Goal: Task Accomplishment & Management: Manage account settings

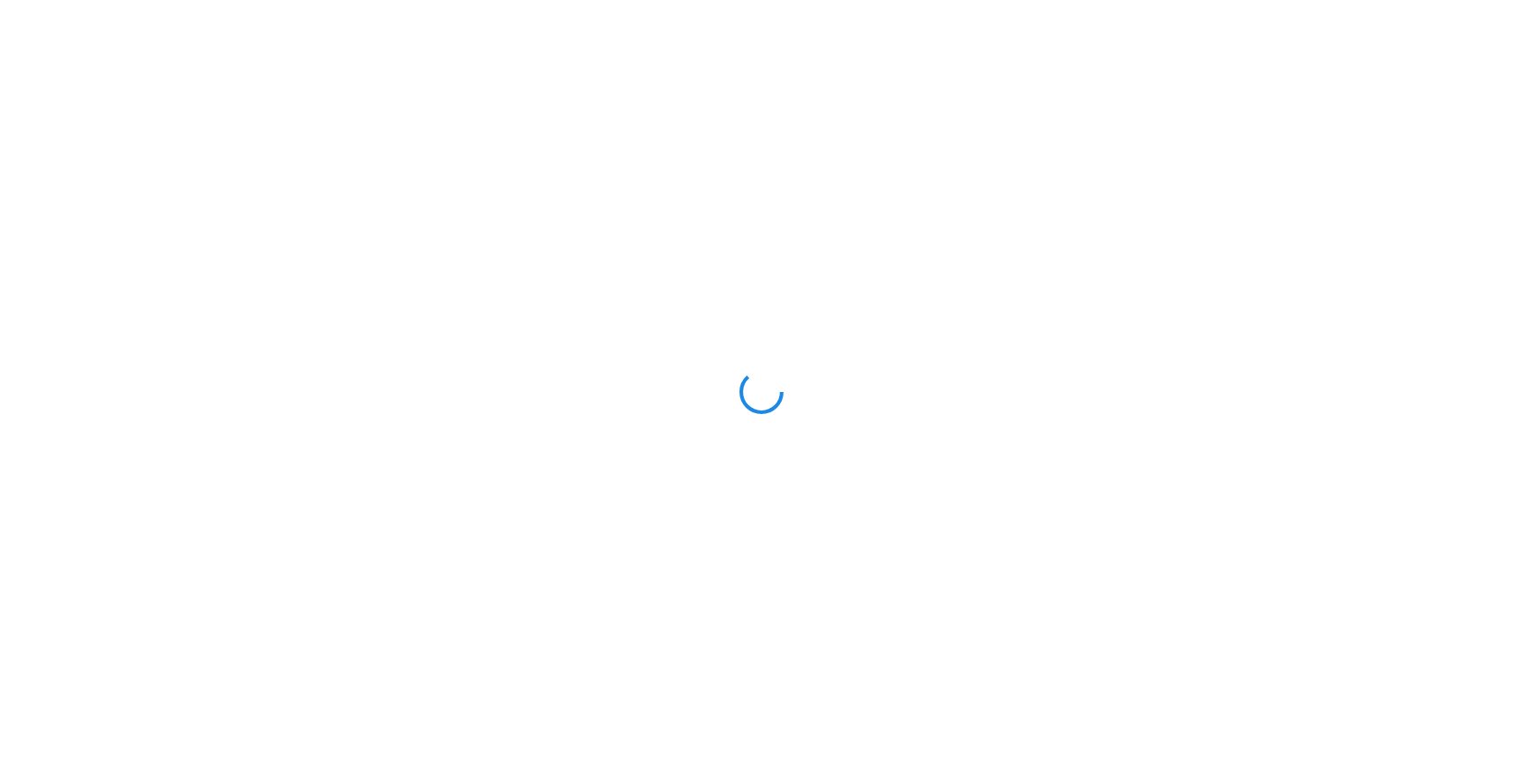
click at [297, 211] on div at bounding box center [761, 392] width 1523 height 784
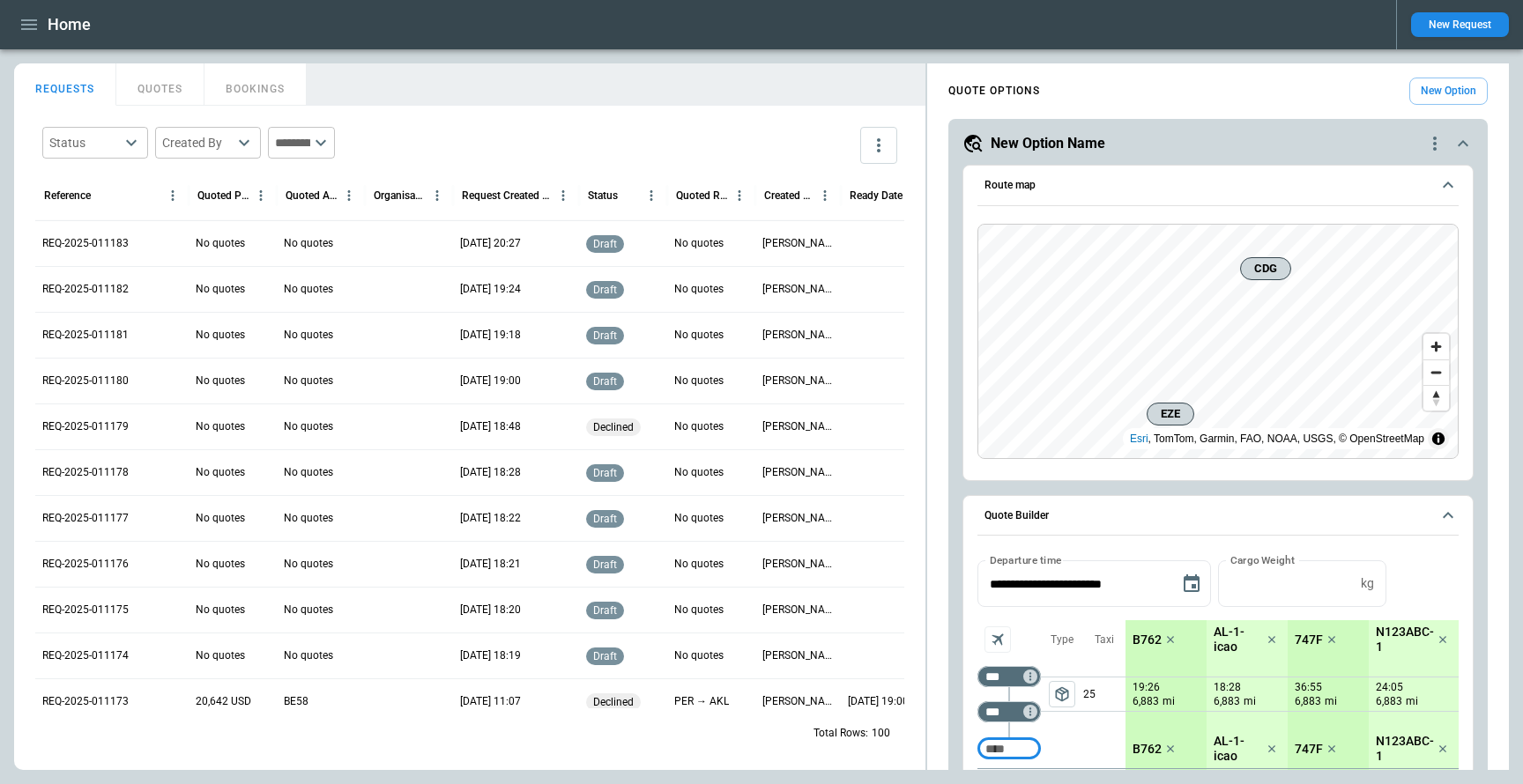
click at [26, 28] on icon "button" at bounding box center [29, 25] width 16 height 11
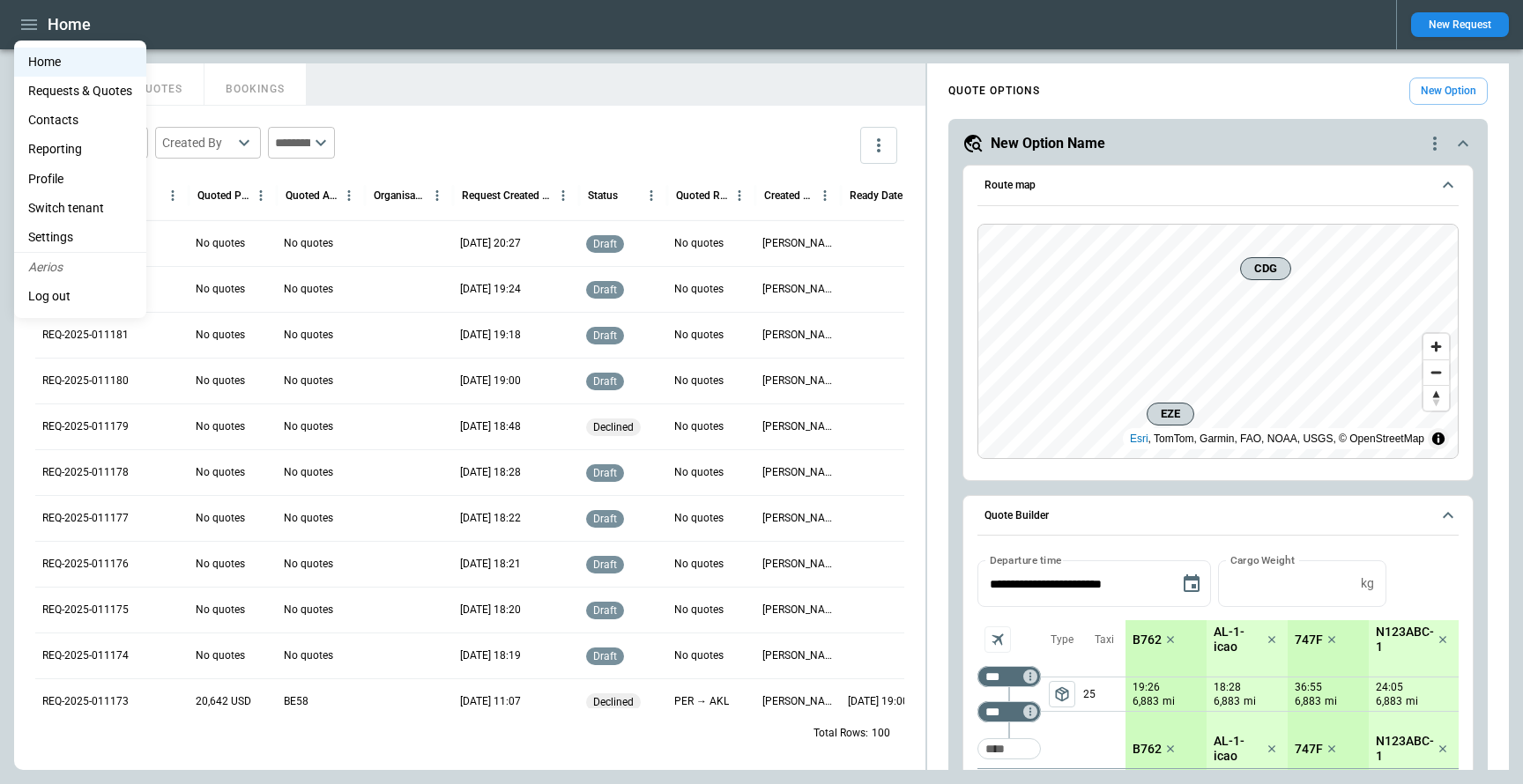
click at [61, 233] on li "Settings" at bounding box center [80, 237] width 132 height 29
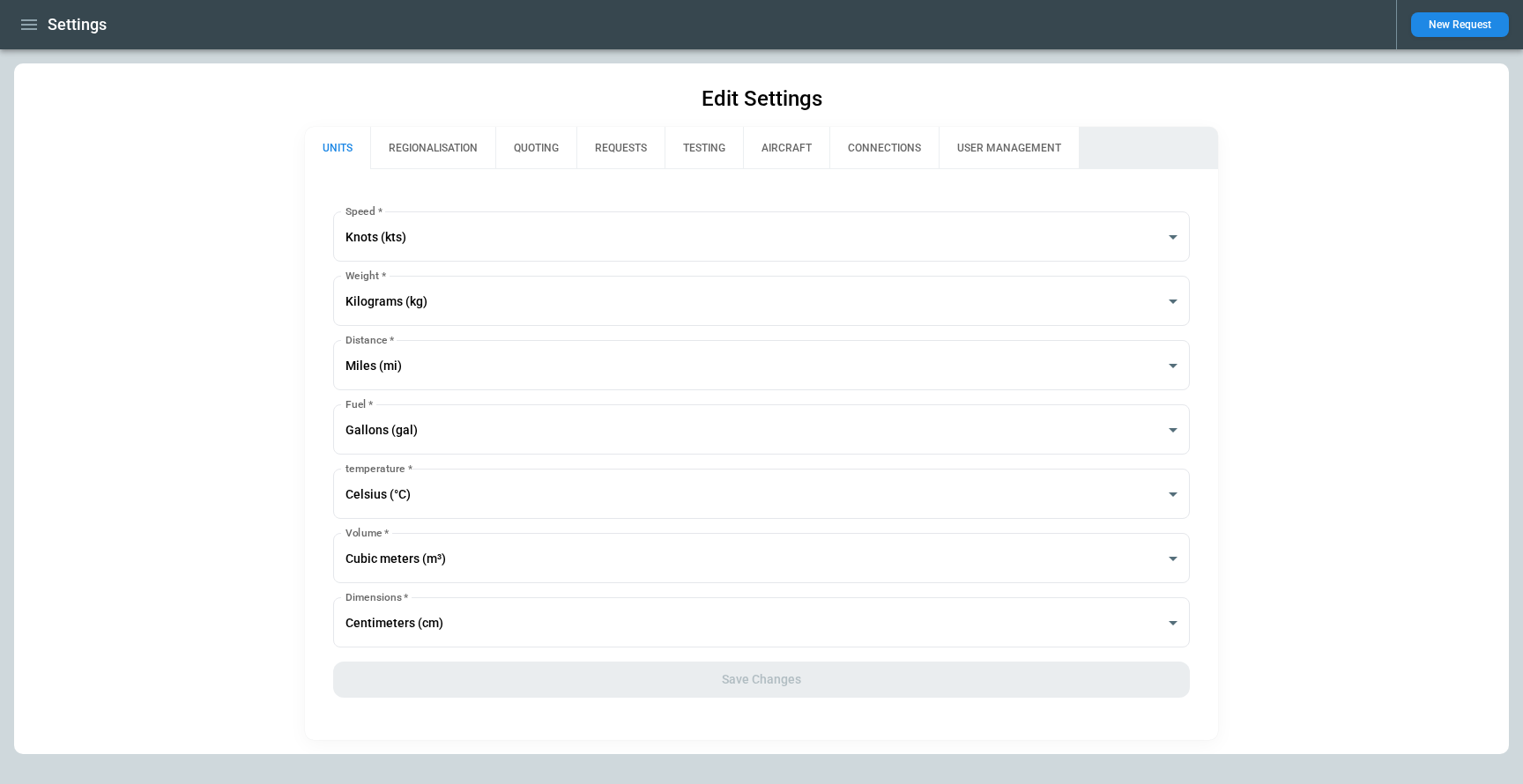
click at [469, 147] on button "REGIONALISATION" at bounding box center [432, 148] width 125 height 43
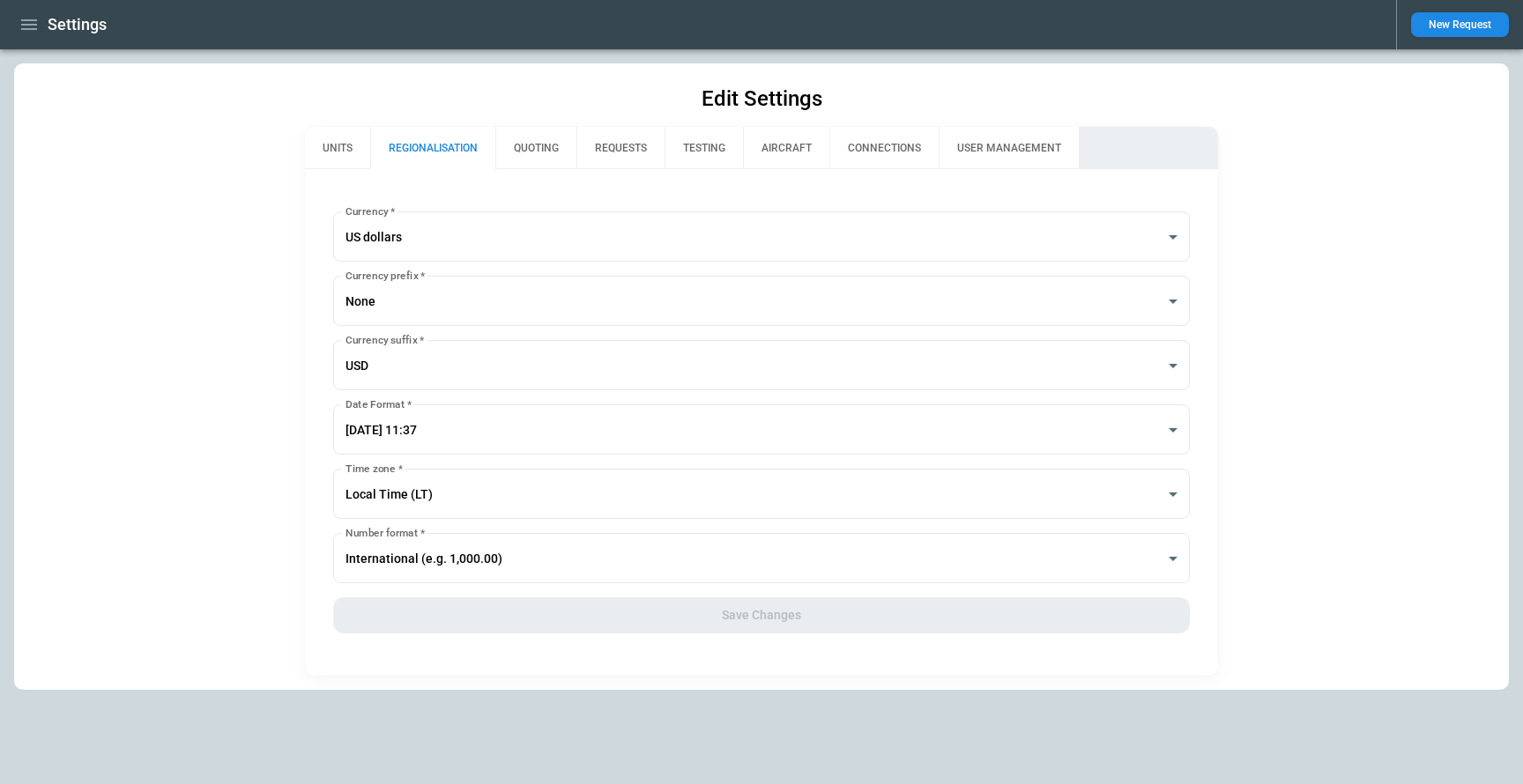
click at [537, 147] on button "QUOTING" at bounding box center [536, 148] width 82 height 43
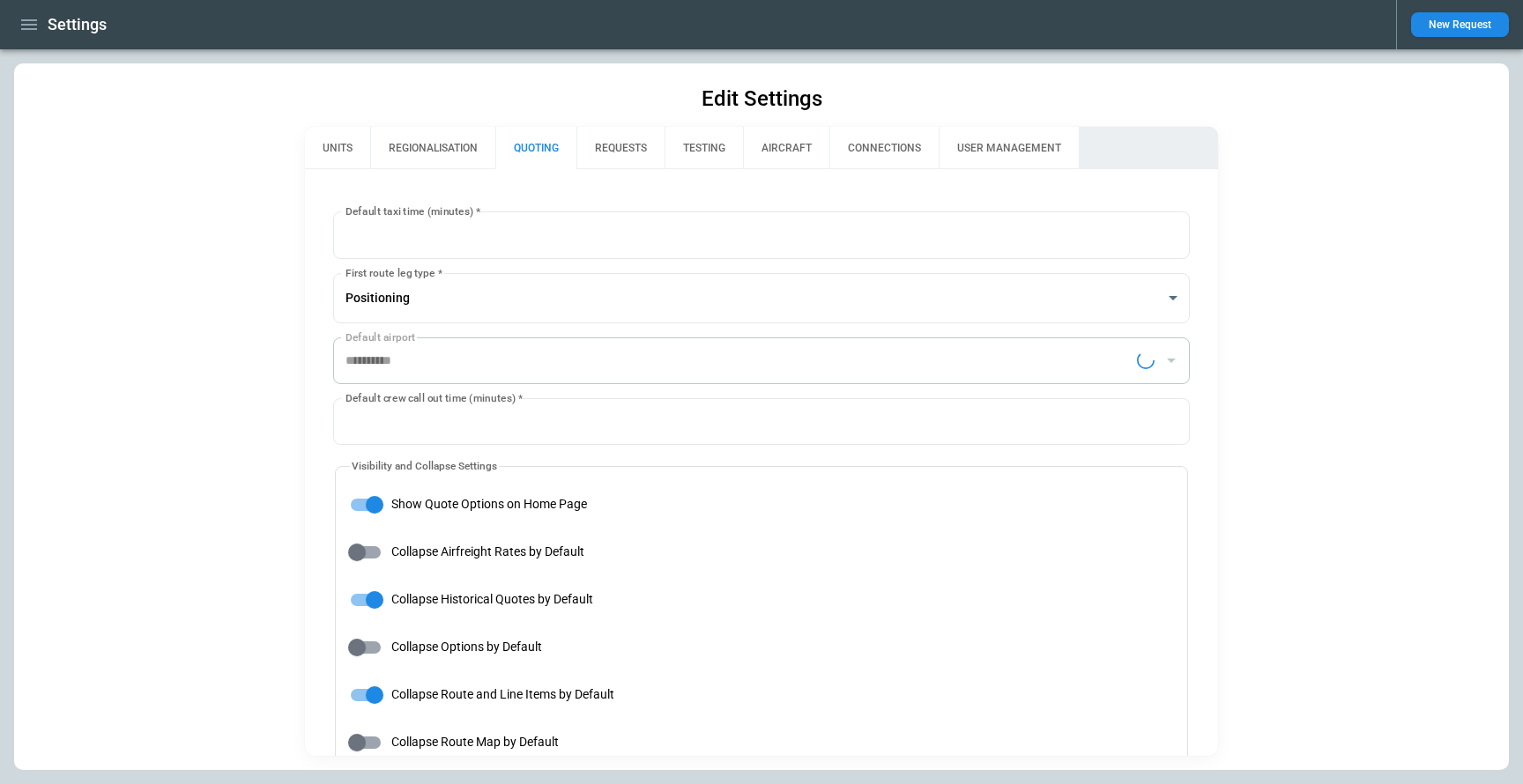
click at [608, 150] on button "REQUESTS" at bounding box center [620, 148] width 88 height 43
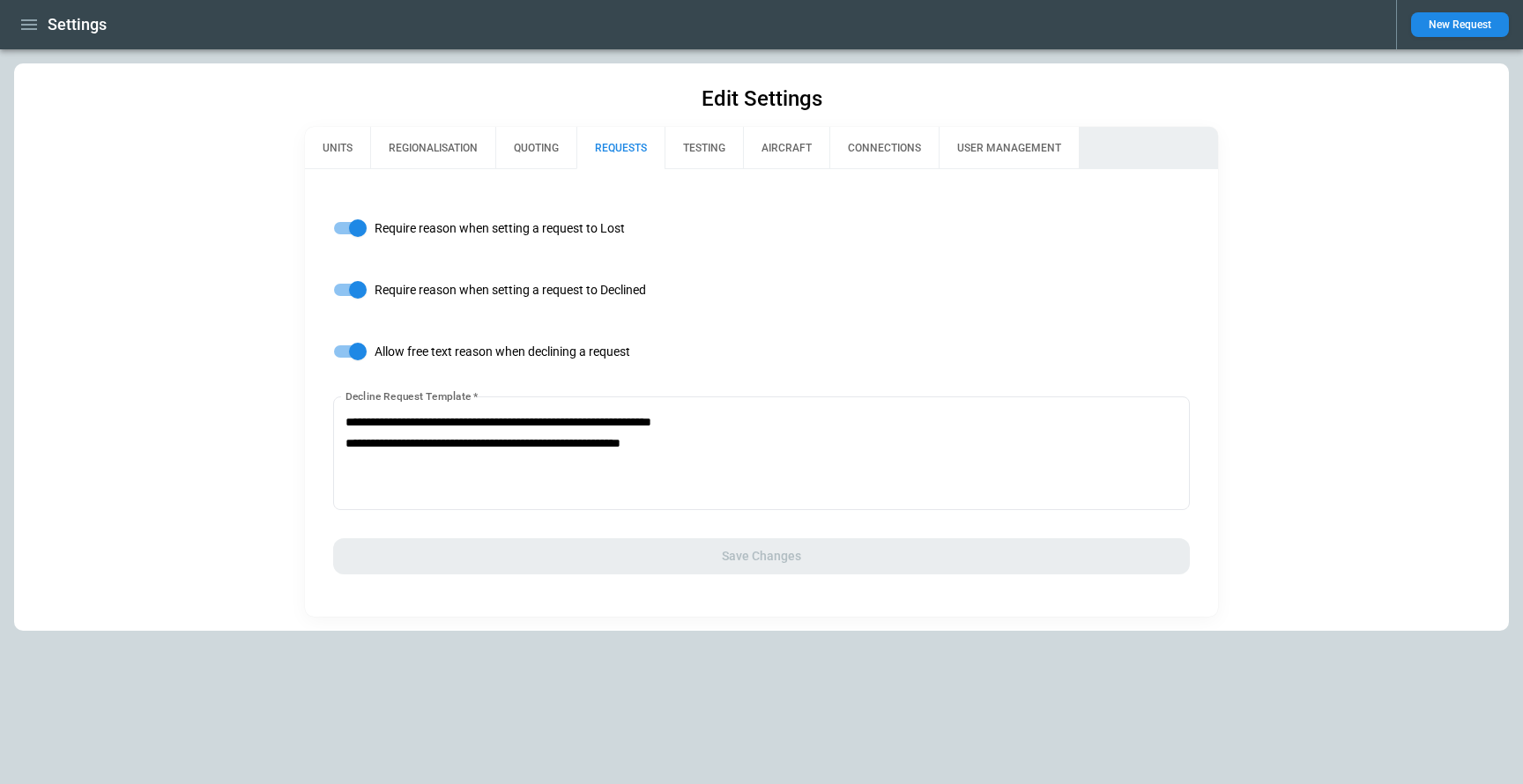
click at [605, 141] on button "REQUESTS" at bounding box center [620, 148] width 88 height 43
click at [561, 138] on button "QUOTING" at bounding box center [536, 148] width 82 height 43
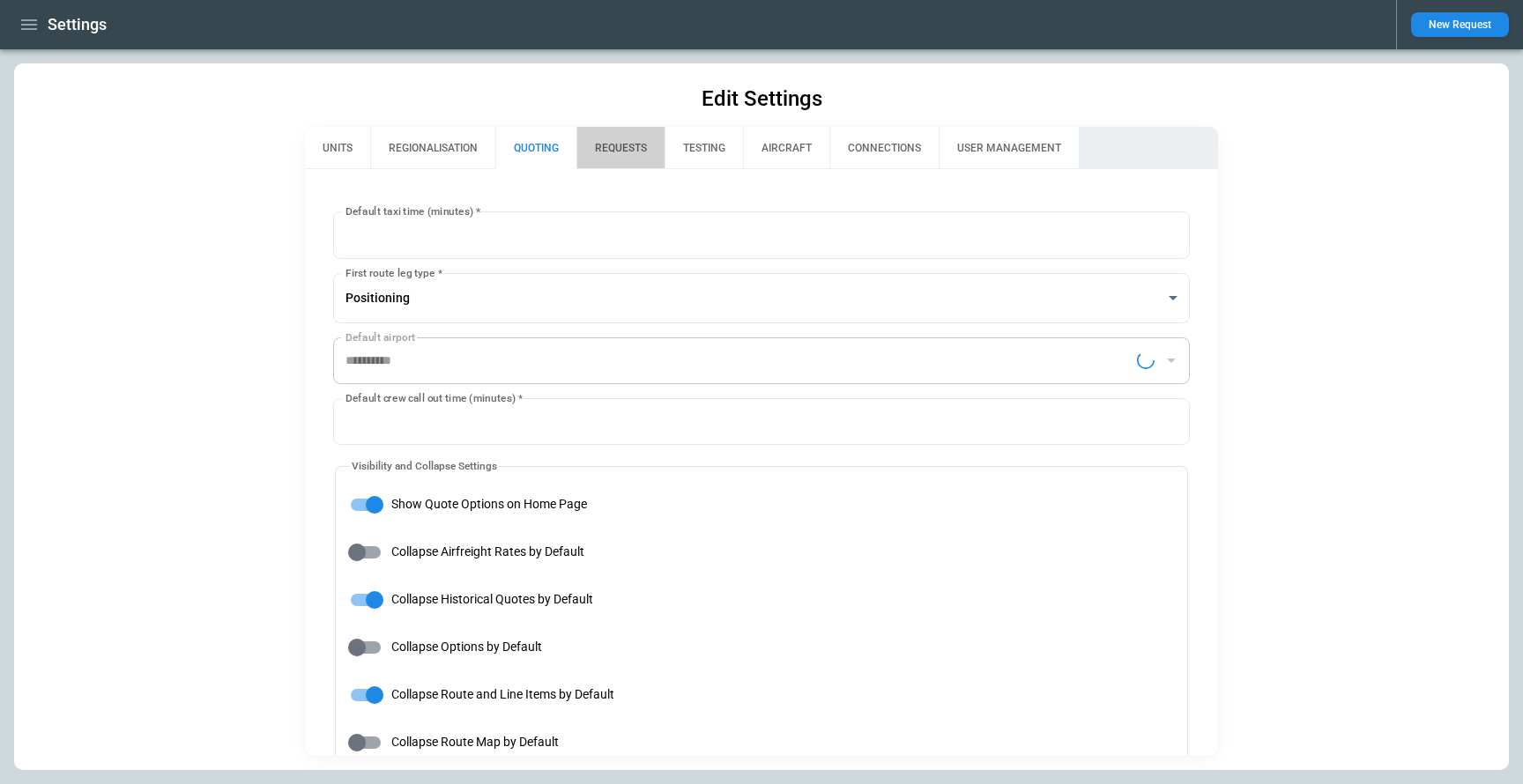
click at [615, 146] on button "REQUESTS" at bounding box center [620, 148] width 88 height 43
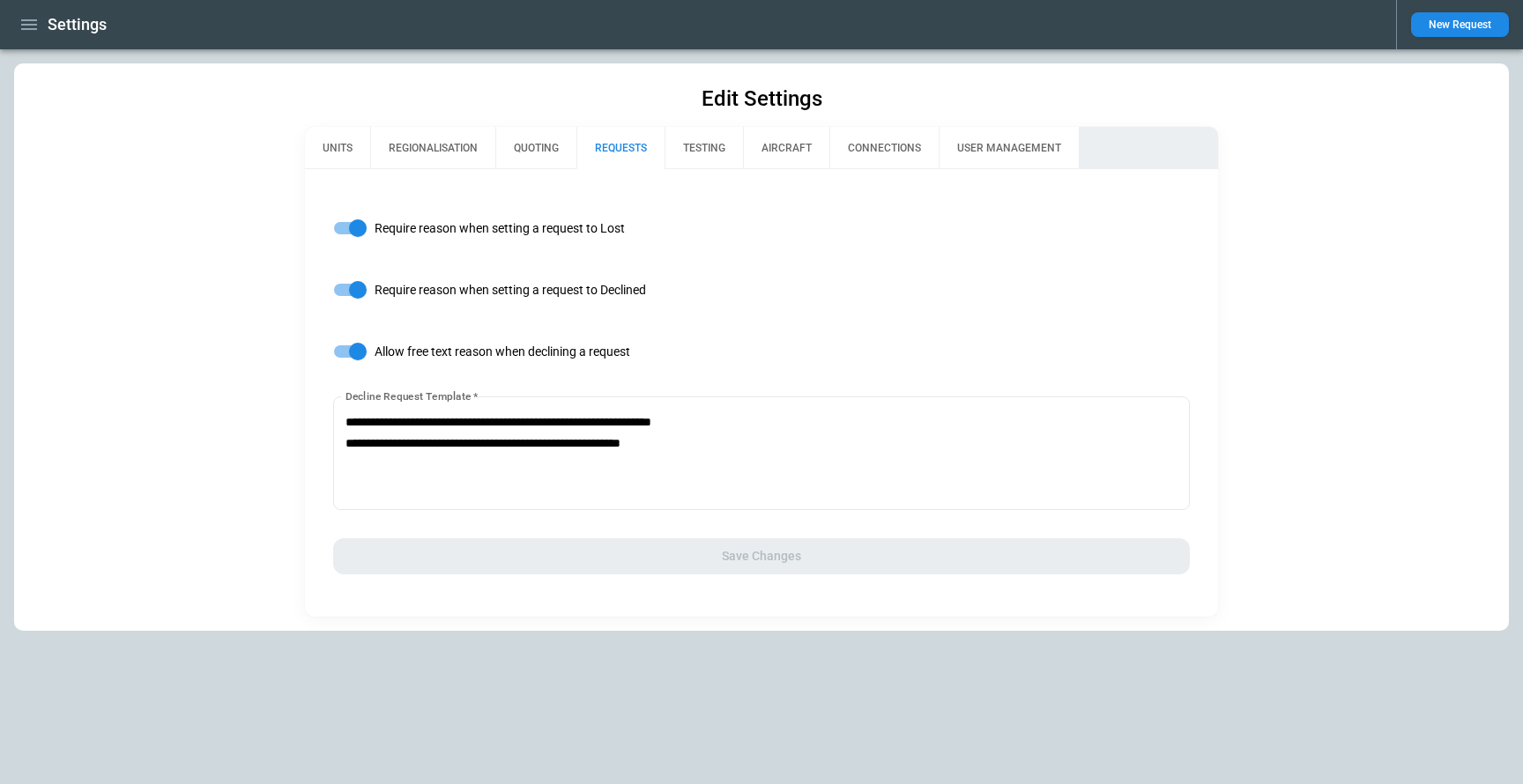
click at [32, 25] on icon "button" at bounding box center [29, 25] width 16 height 11
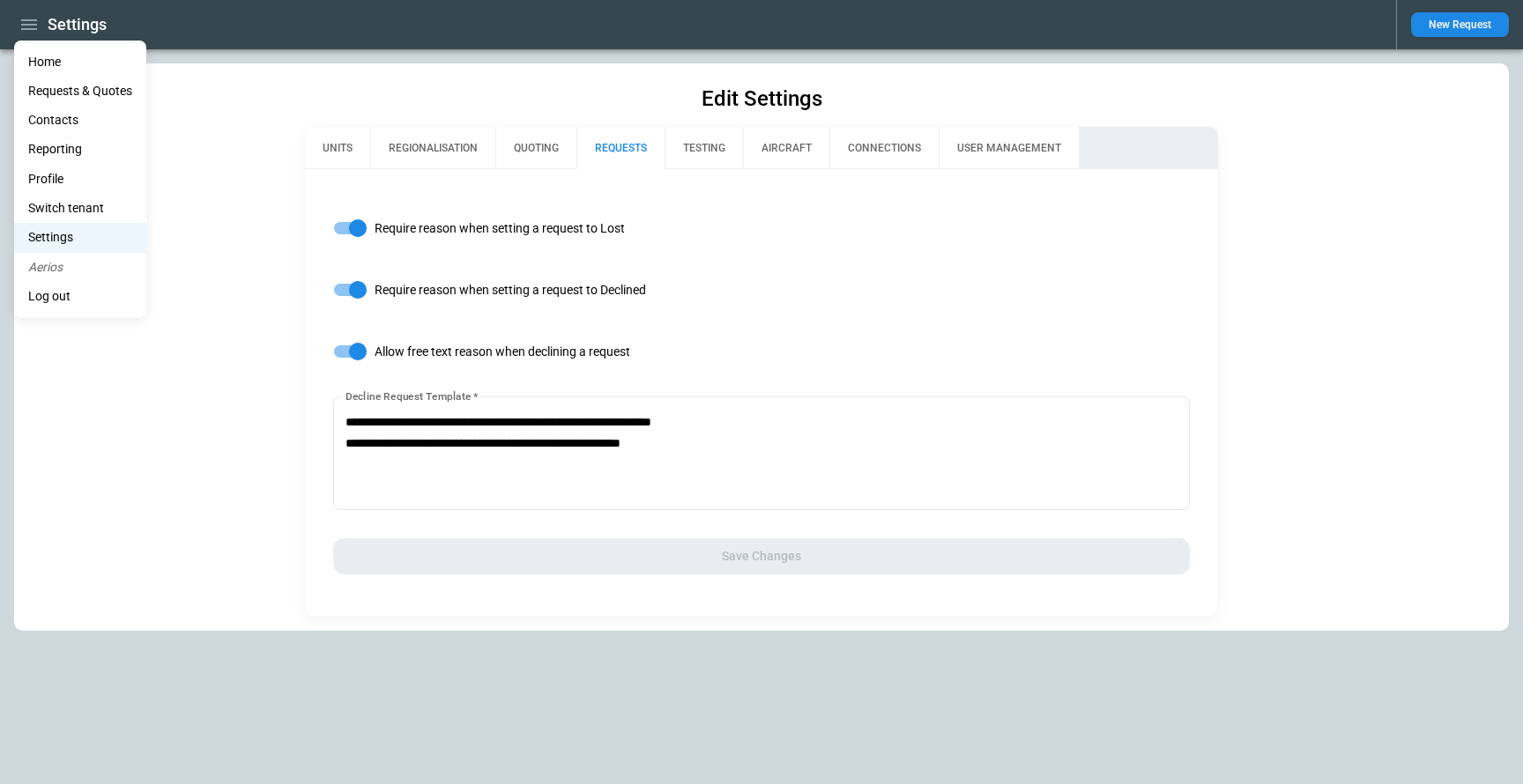
click at [43, 55] on li "Home" at bounding box center [80, 62] width 132 height 29
click at [43, 63] on li "Home" at bounding box center [80, 62] width 132 height 29
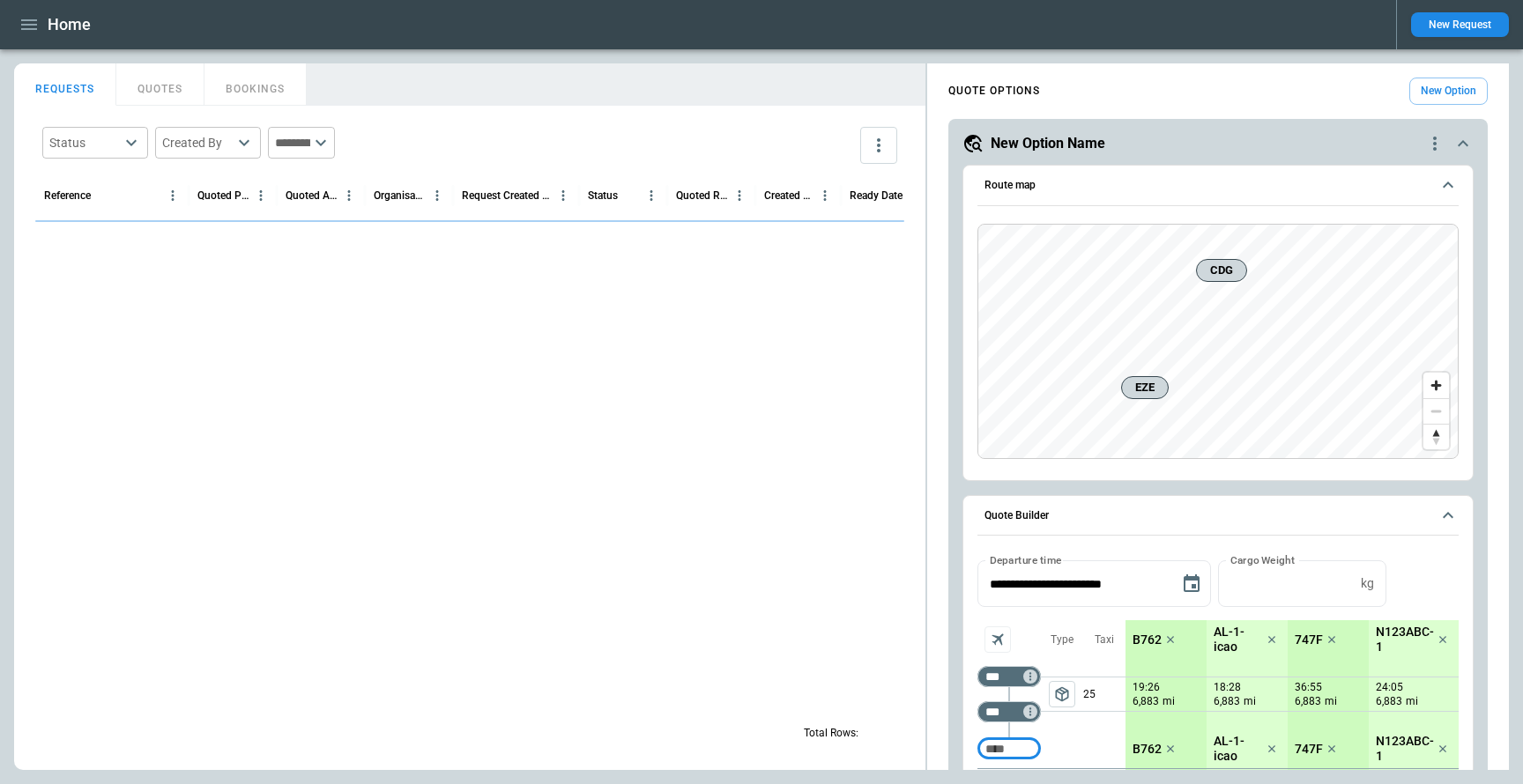
click at [1449, 25] on button "New Request" at bounding box center [1460, 25] width 97 height 25
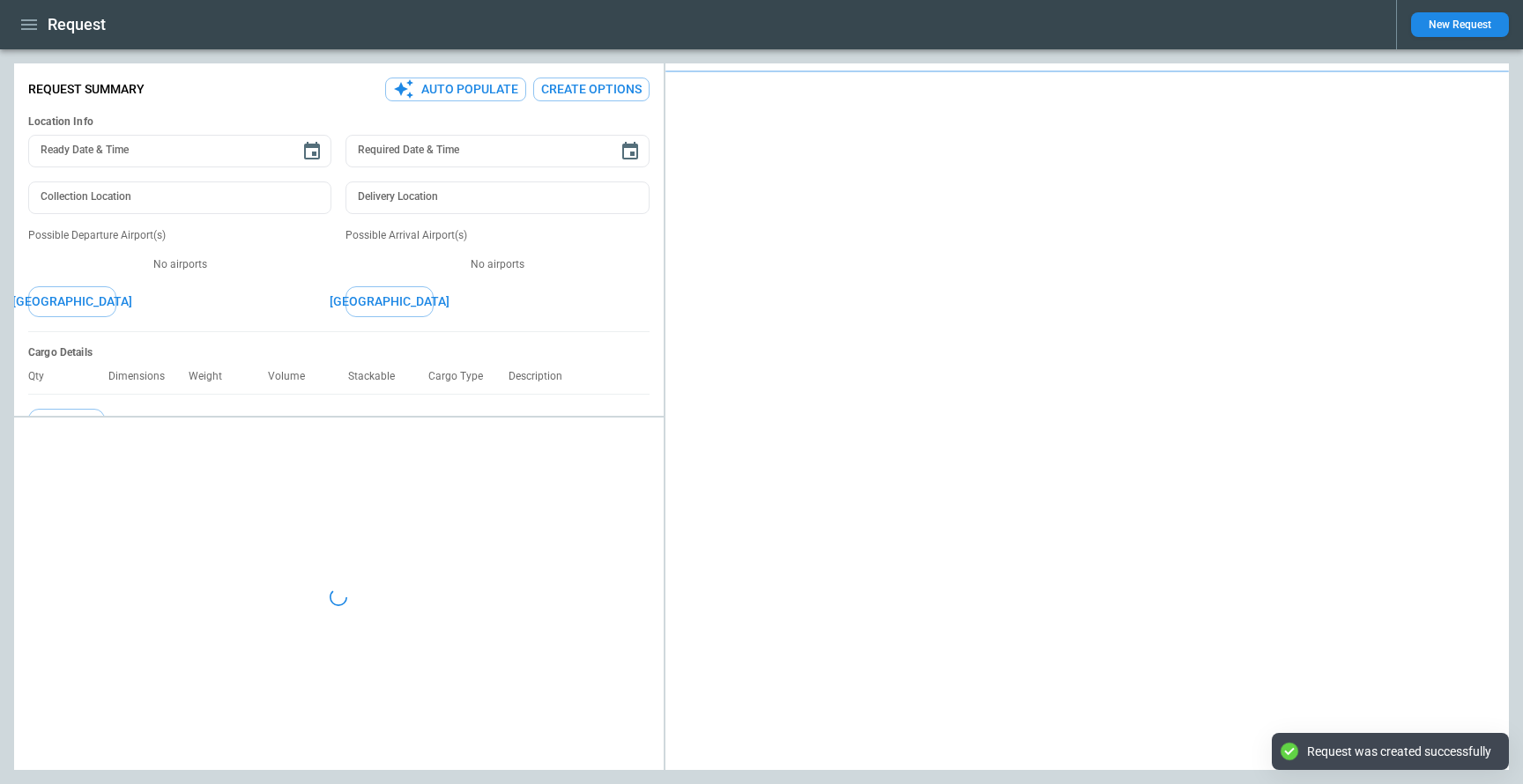
type textarea "*"
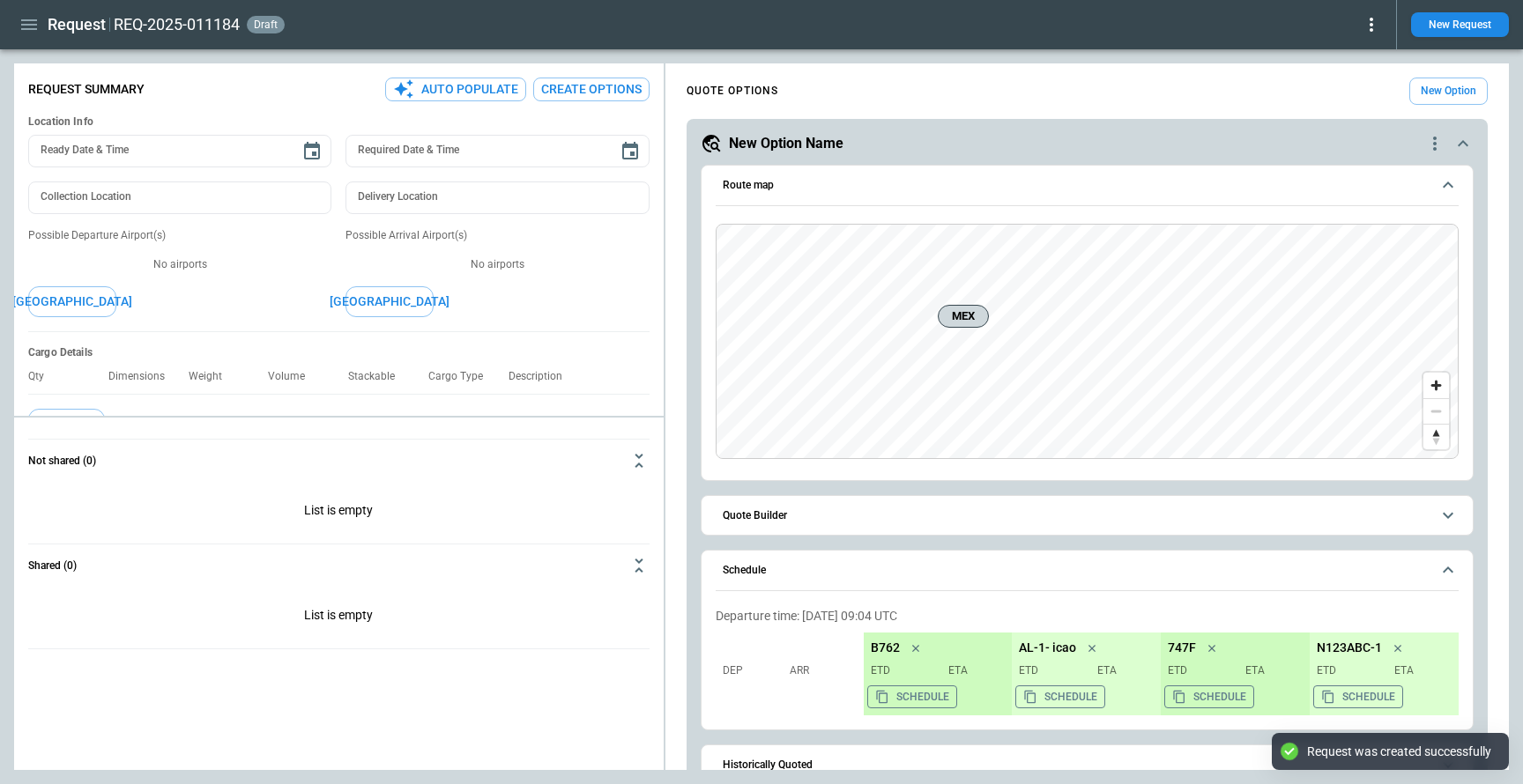
click at [1374, 28] on icon at bounding box center [1371, 25] width 21 height 21
click at [1356, 99] on button "Decline" at bounding box center [1347, 105] width 67 height 26
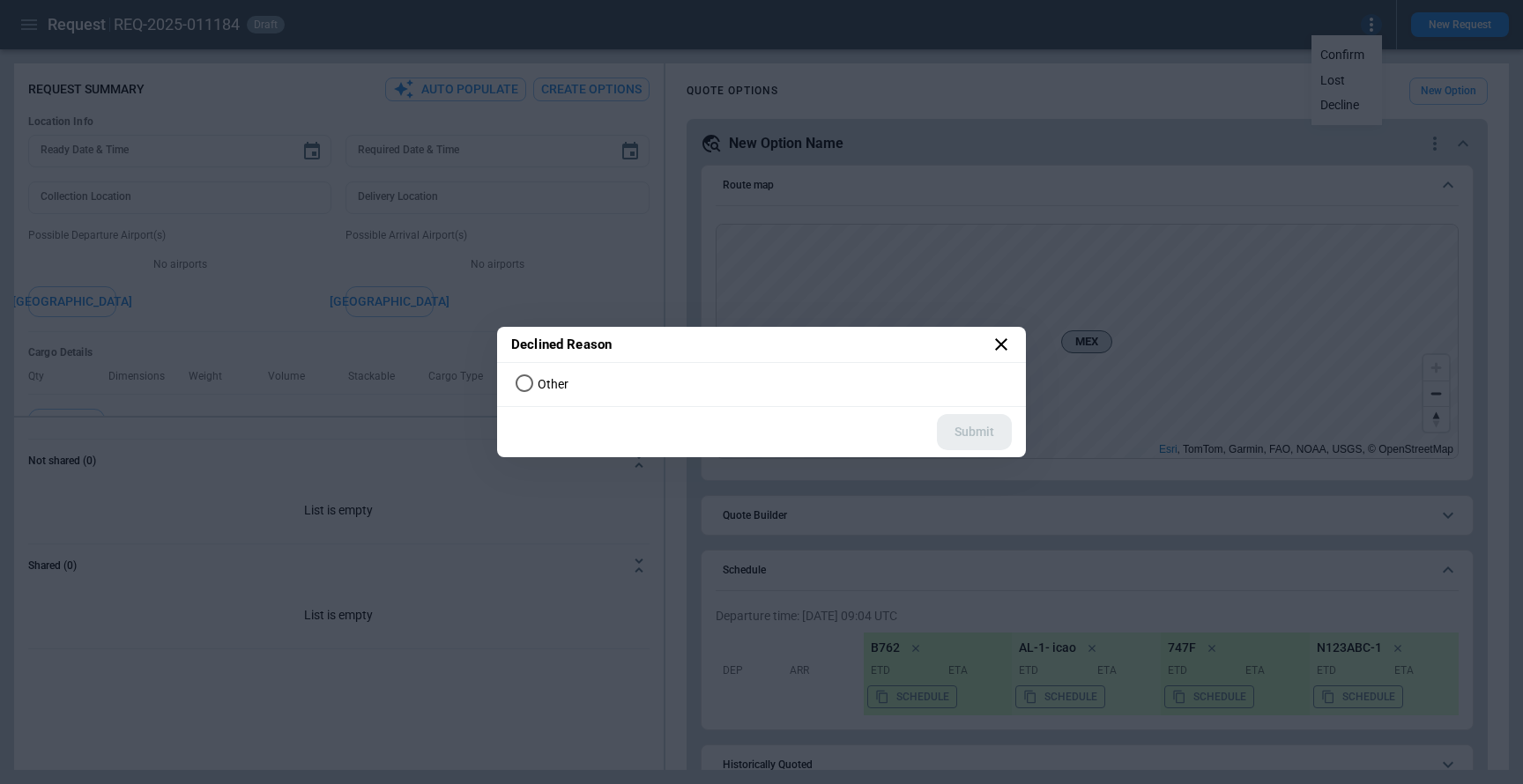
click at [995, 346] on icon at bounding box center [1001, 345] width 21 height 21
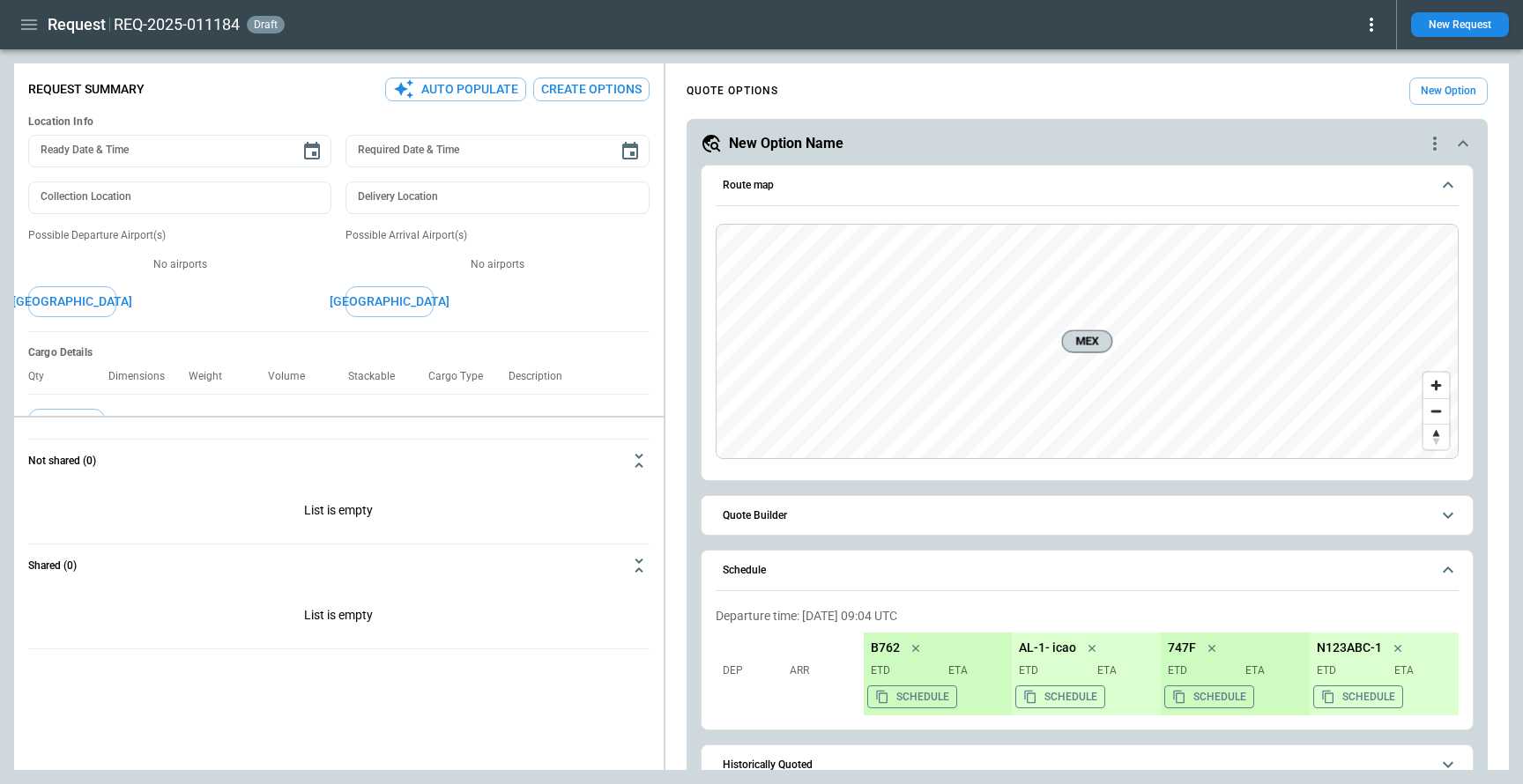
click at [1369, 29] on icon at bounding box center [1371, 25] width 21 height 21
click at [1351, 103] on button "Decline" at bounding box center [1347, 105] width 67 height 26
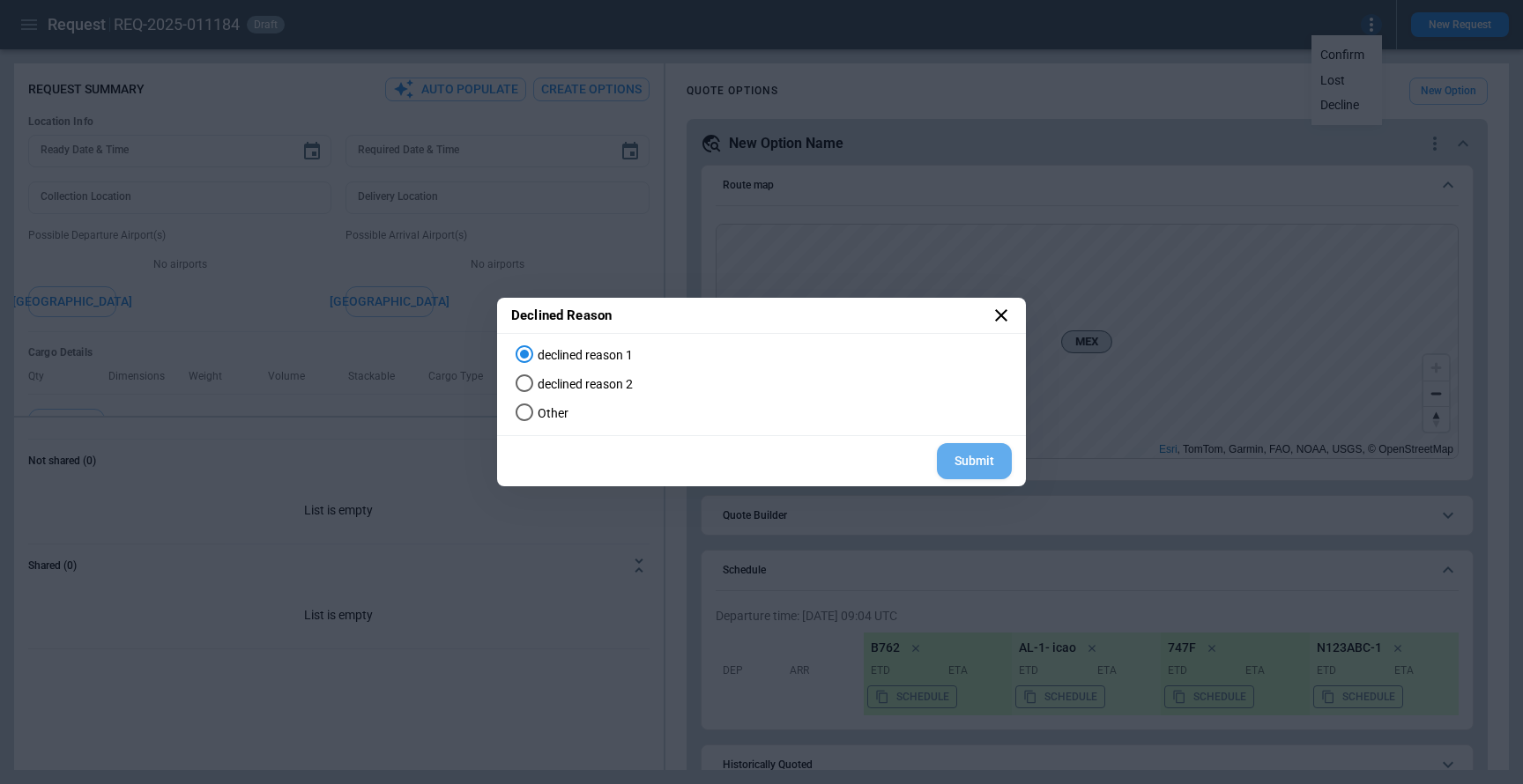
click at [961, 457] on button "Submit" at bounding box center [975, 461] width 75 height 36
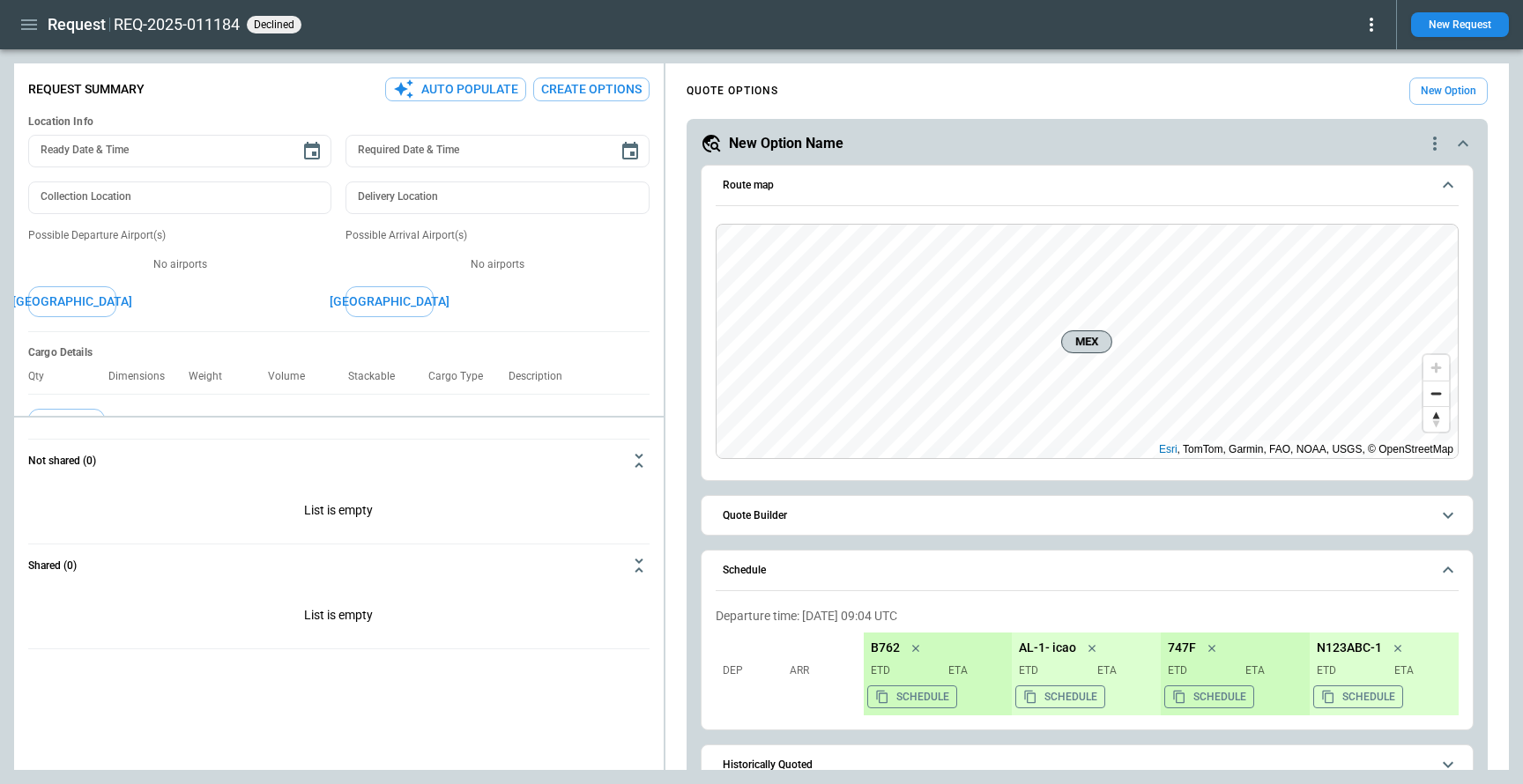
click at [1367, 30] on icon at bounding box center [1371, 25] width 21 height 21
click at [1358, 51] on button "Reopen" at bounding box center [1347, 55] width 67 height 26
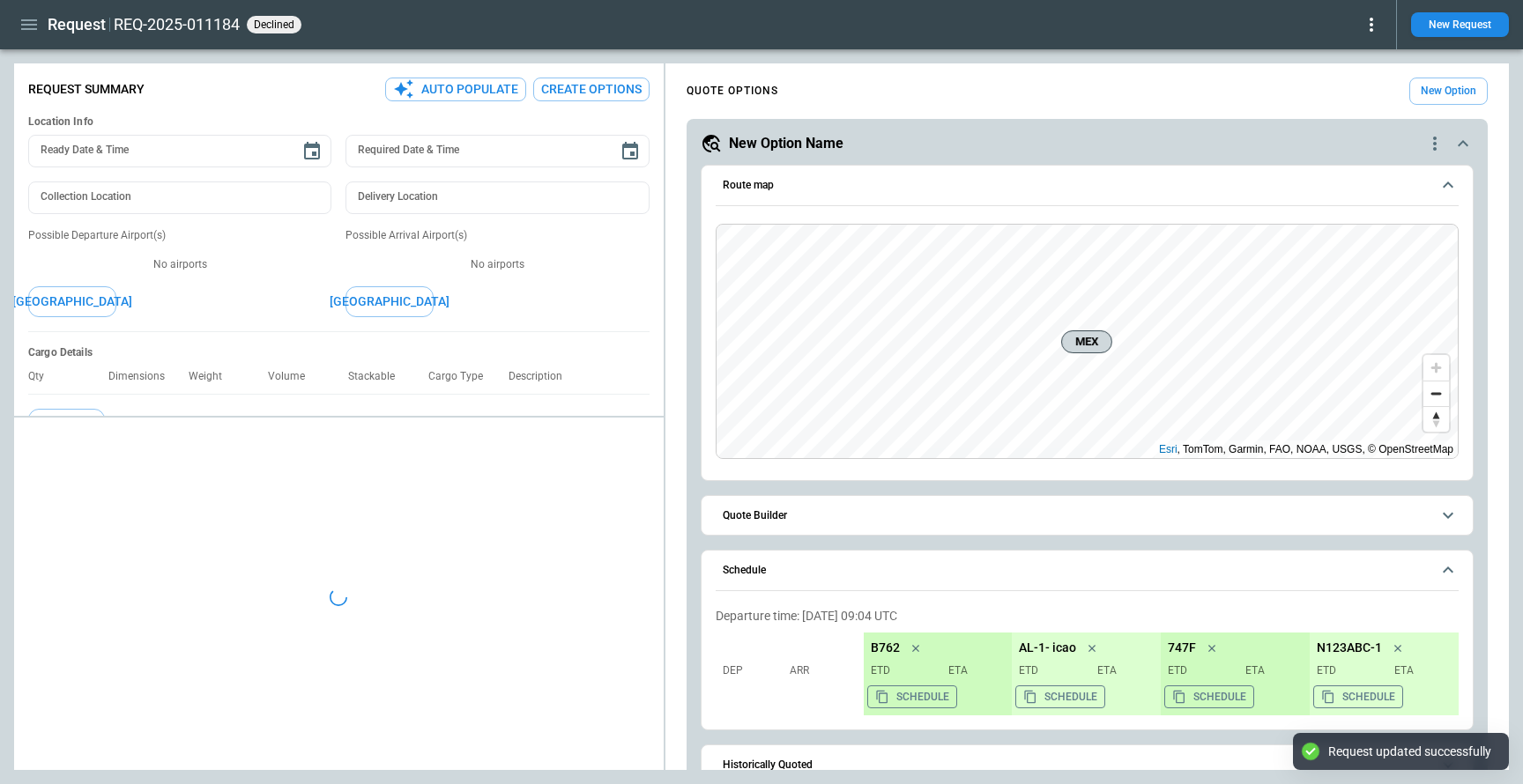
click at [1374, 27] on icon at bounding box center [1371, 25] width 21 height 21
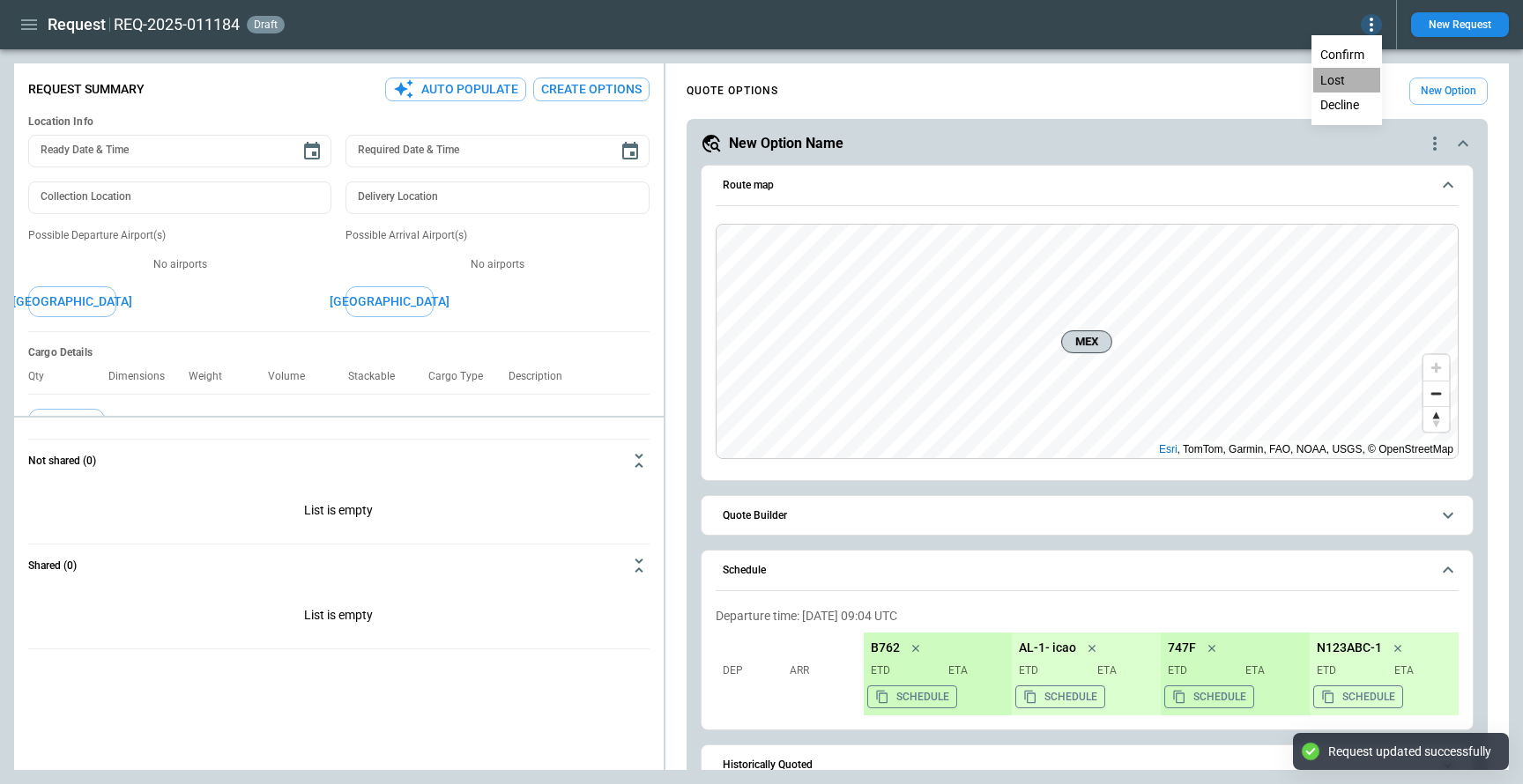
click at [1354, 81] on button "Lost" at bounding box center [1347, 81] width 67 height 26
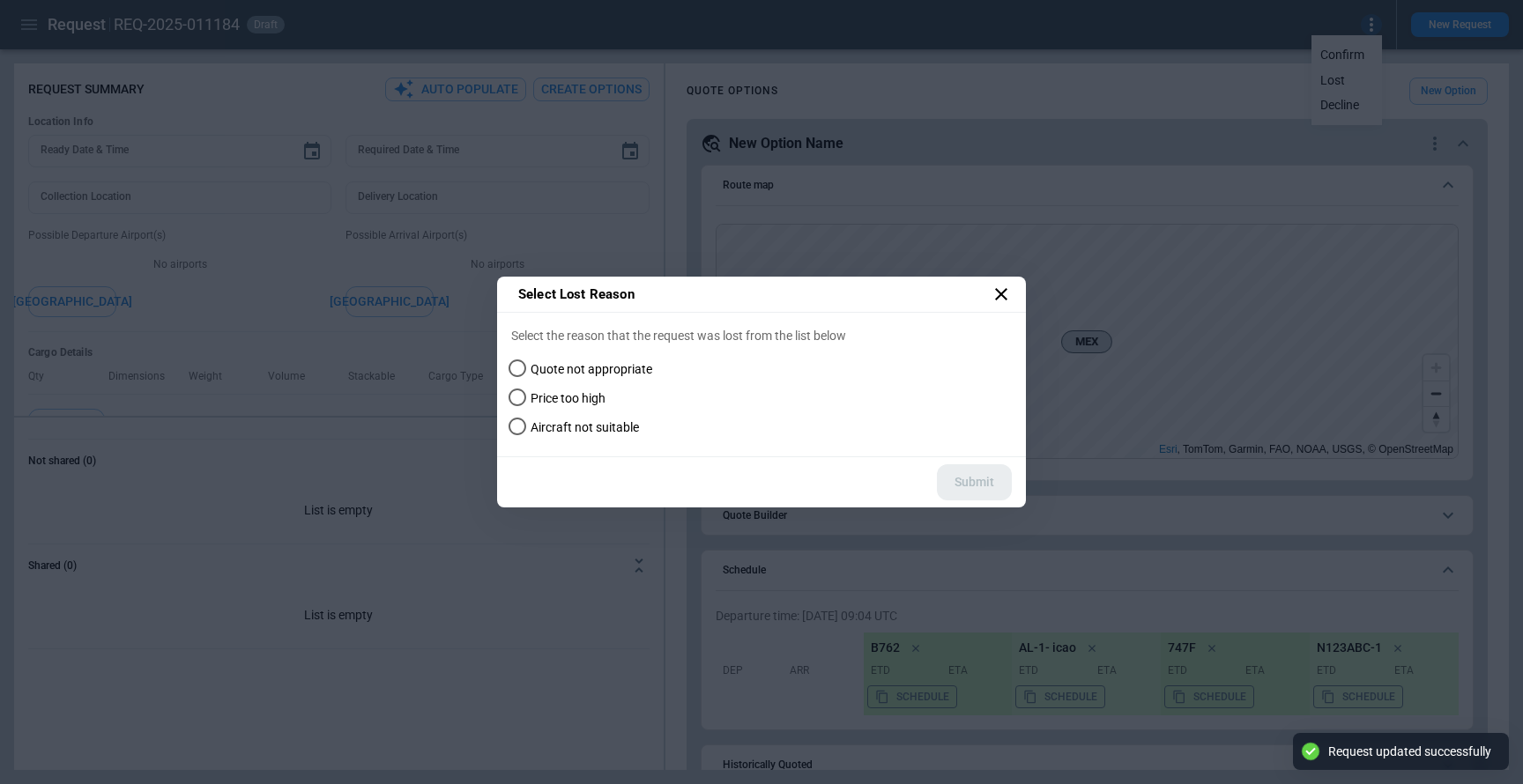
click at [587, 370] on span "Quote not appropriate" at bounding box center [591, 369] width 121 height 15
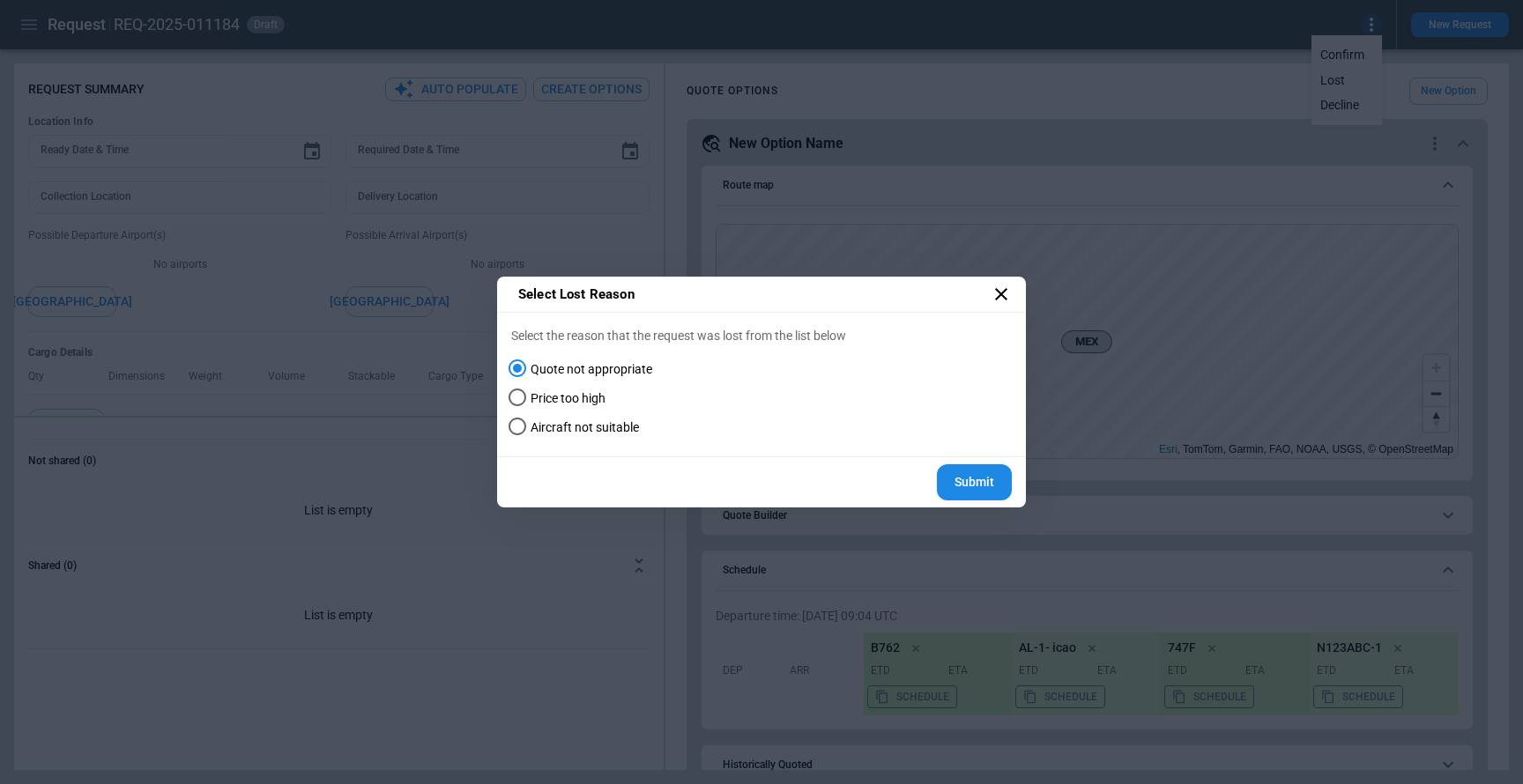
click at [584, 398] on span "Price too high" at bounding box center [568, 399] width 75 height 15
click at [585, 428] on span "Aircraft not suitable" at bounding box center [585, 428] width 108 height 15
click at [571, 373] on span "Quote not appropriate" at bounding box center [591, 369] width 121 height 15
click at [969, 486] on button "Submit" at bounding box center [975, 482] width 75 height 36
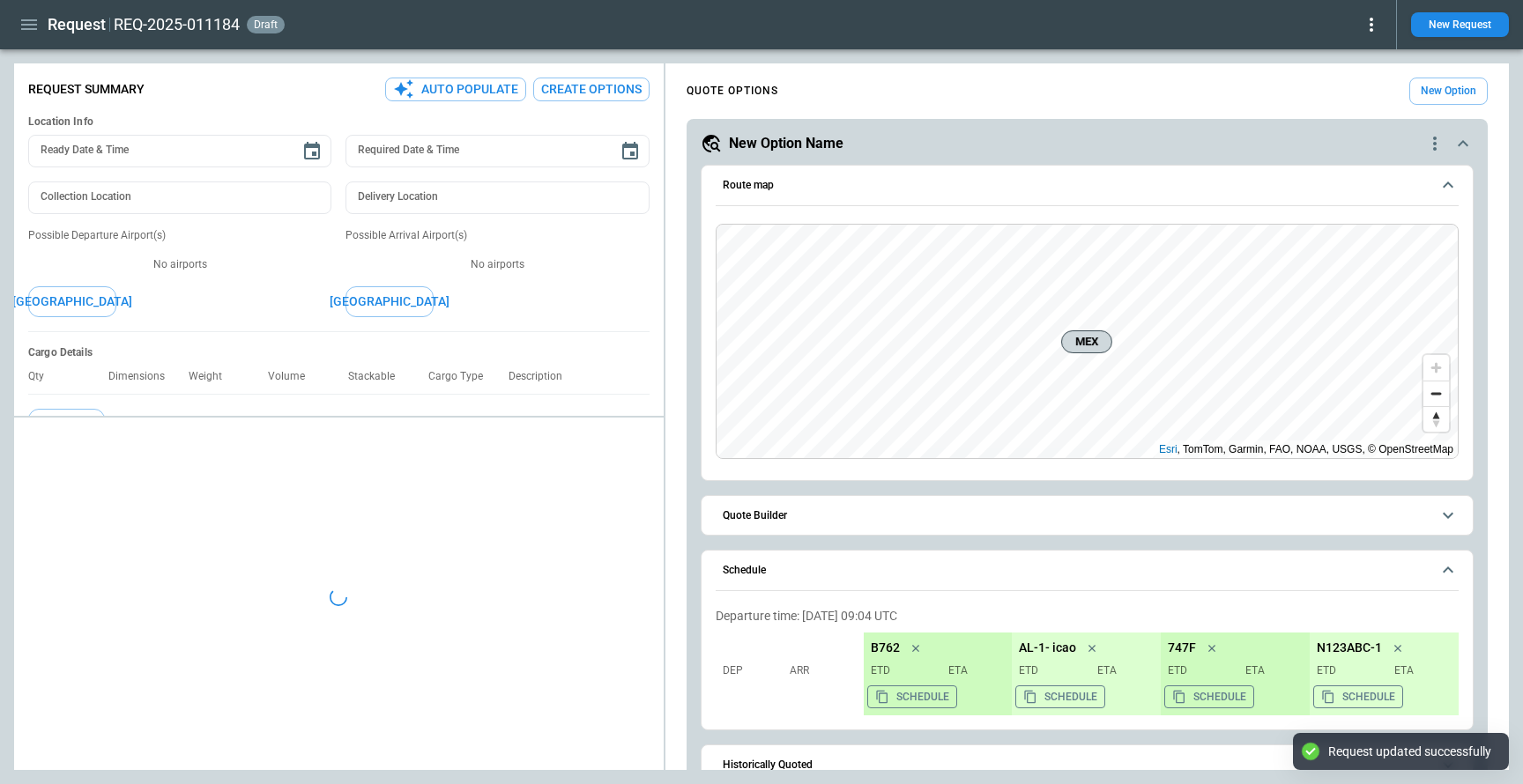
type textarea "*"
